Goal: Check status

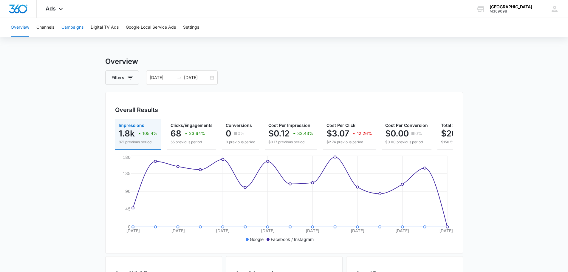
click at [75, 31] on button "Campaigns" at bounding box center [72, 27] width 22 height 19
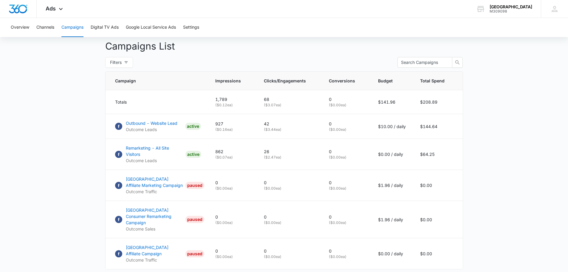
scroll to position [220, 0]
click at [168, 151] on p "Remarketing - All Site Visitors" at bounding box center [154, 150] width 57 height 13
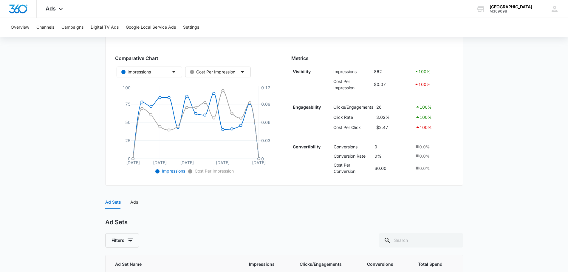
scroll to position [87, 0]
click at [25, 29] on button "Overview" at bounding box center [20, 27] width 18 height 19
